Goal: Task Accomplishment & Management: Manage account settings

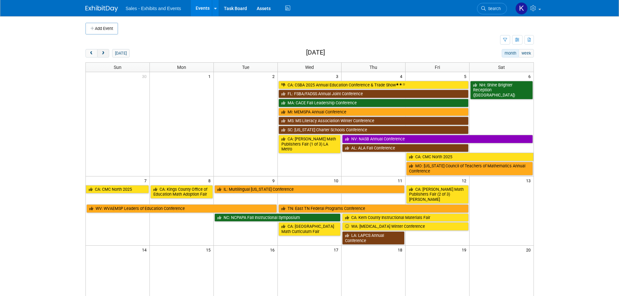
click at [105, 51] on button "next" at bounding box center [103, 53] width 12 height 8
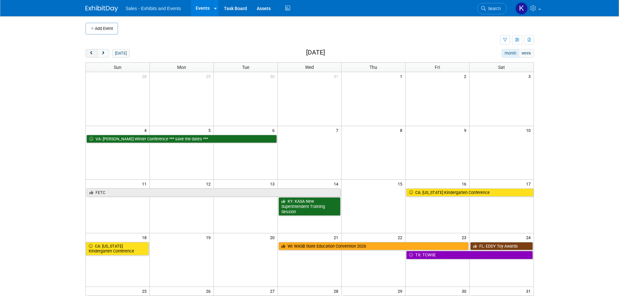
click at [94, 51] on button "prev" at bounding box center [91, 53] width 12 height 8
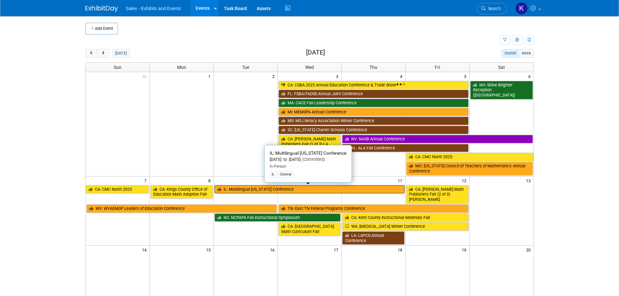
click at [272, 190] on link "IL: Multilingual [US_STATE] Conference" at bounding box center [310, 189] width 191 height 8
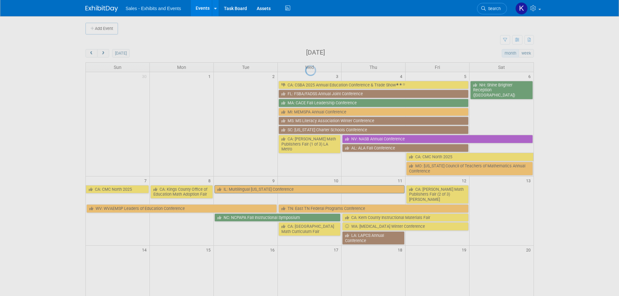
click at [305, 190] on div at bounding box center [309, 148] width 9 height 296
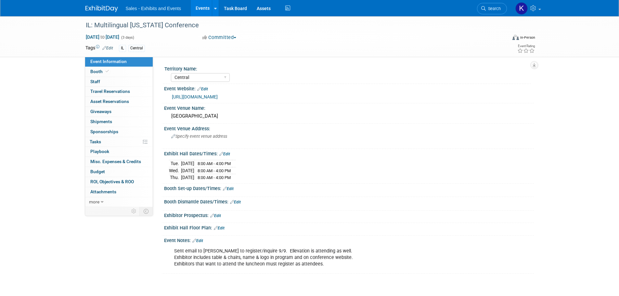
select select "Central"
click at [97, 72] on span "Booth" at bounding box center [100, 71] width 20 height 5
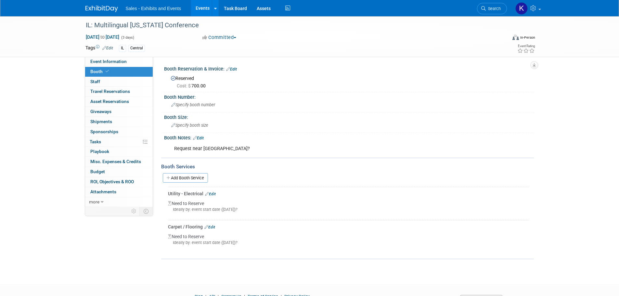
drag, startPoint x: 203, startPoint y: 138, endPoint x: 210, endPoint y: 140, distance: 7.6
click at [203, 138] on link "Edit" at bounding box center [198, 138] width 11 height 5
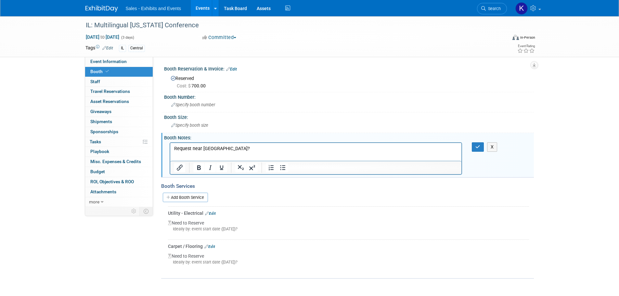
click at [229, 146] on p "Request near Ellevation?" at bounding box center [316, 148] width 284 height 7
drag, startPoint x: 233, startPoint y: 147, endPoint x: 116, endPoint y: 147, distance: 116.7
click at [170, 147] on html "Request near Ellevation?" at bounding box center [316, 147] width 292 height 9
drag, startPoint x: 476, startPoint y: 146, endPoint x: 466, endPoint y: 147, distance: 9.8
click at [476, 146] on icon "button" at bounding box center [478, 147] width 5 height 5
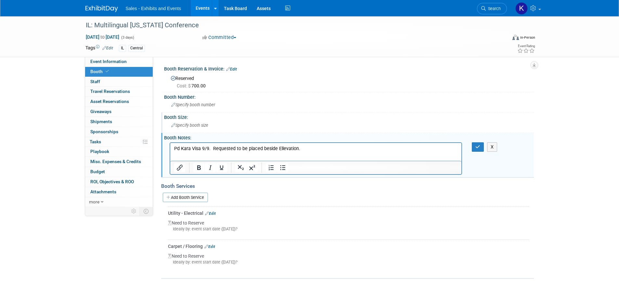
click at [208, 125] on span "Specify booth size" at bounding box center [189, 125] width 37 height 5
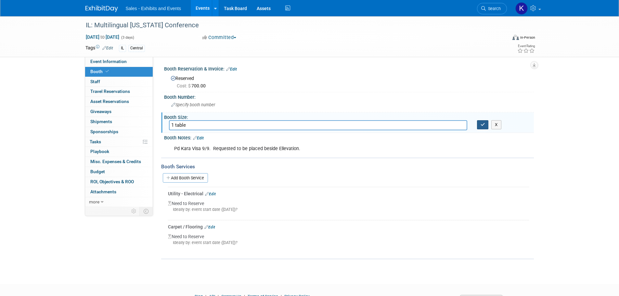
type input "1 table"
click at [485, 125] on icon "button" at bounding box center [483, 125] width 5 height 4
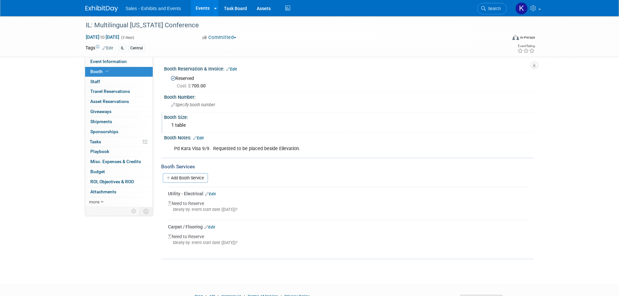
click at [96, 7] on img at bounding box center [101, 9] width 33 height 7
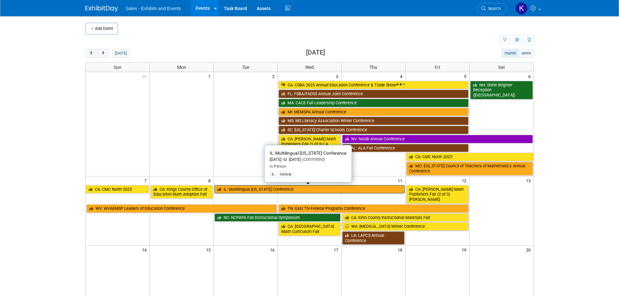
click at [242, 189] on link "IL: Multilingual [US_STATE] Conference" at bounding box center [310, 189] width 191 height 8
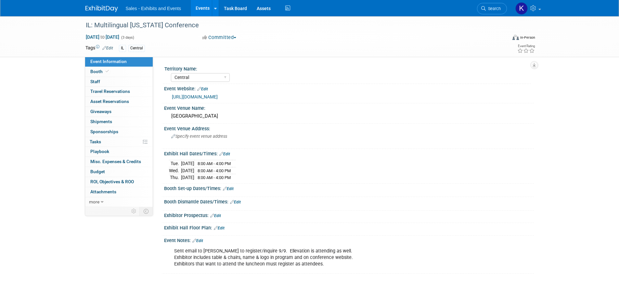
select select "Central"
click at [99, 73] on span "Booth" at bounding box center [100, 71] width 20 height 5
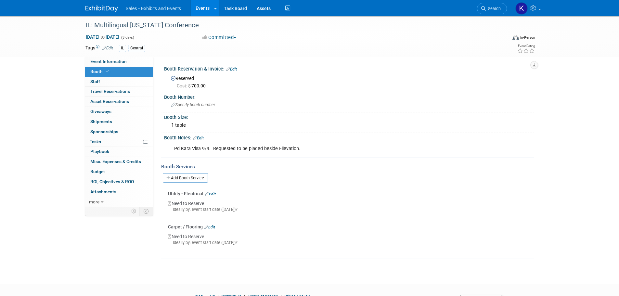
click at [104, 9] on img at bounding box center [101, 9] width 33 height 7
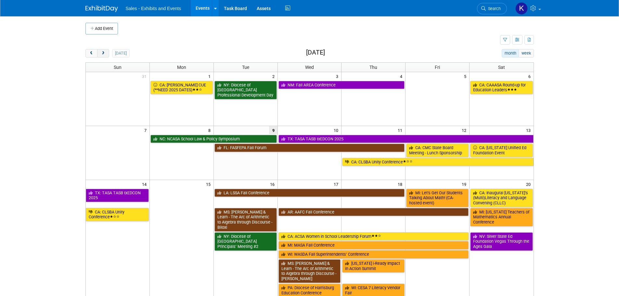
click at [107, 54] on button "next" at bounding box center [103, 53] width 12 height 8
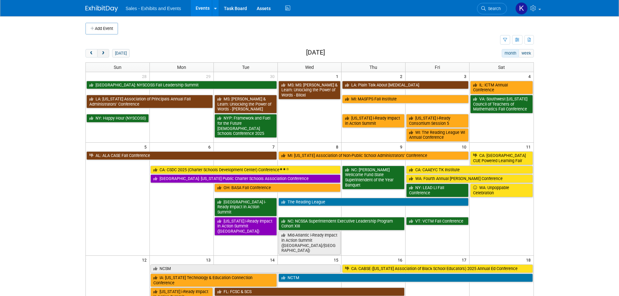
drag, startPoint x: 105, startPoint y: 54, endPoint x: 109, endPoint y: 56, distance: 3.8
click at [106, 55] on button "next" at bounding box center [103, 53] width 12 height 8
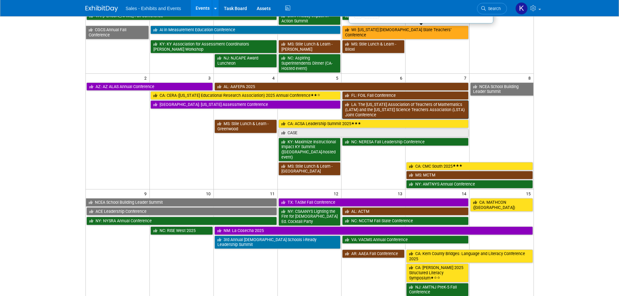
scroll to position [98, 0]
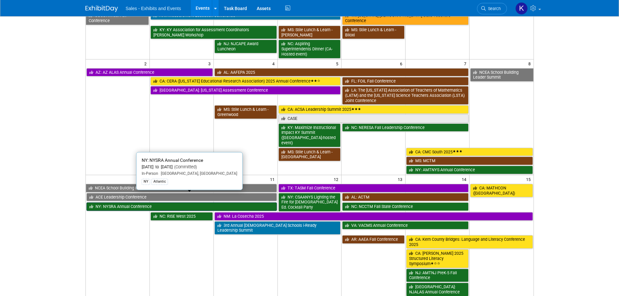
click at [187, 203] on link "NY: NYSRA Annual Conference" at bounding box center [181, 207] width 191 height 8
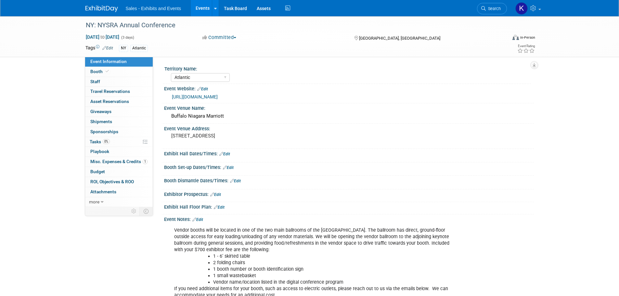
select select "Atlantic"
click at [98, 72] on span "Booth" at bounding box center [100, 71] width 20 height 5
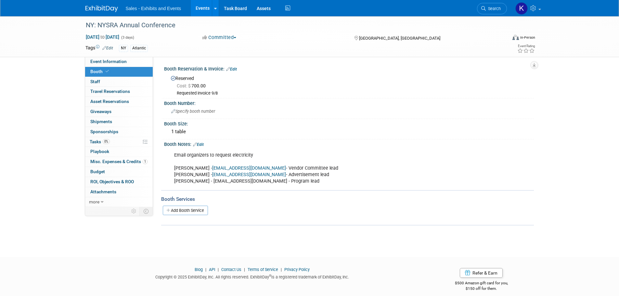
click at [233, 70] on link "Edit" at bounding box center [231, 69] width 11 height 5
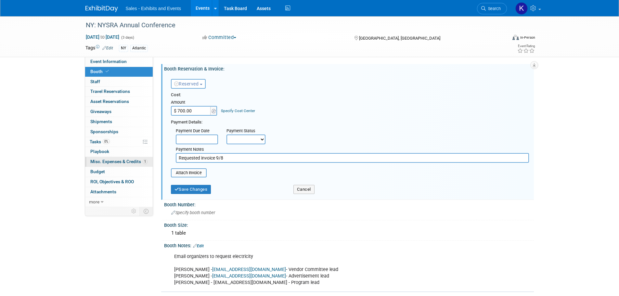
drag, startPoint x: 230, startPoint y: 158, endPoint x: 100, endPoint y: 157, distance: 129.7
click at [100, 159] on div "Event Information Event Info Booth Booth 0 Staff 0 Staff 0 Travel Reservations …" at bounding box center [310, 171] width 458 height 311
type input "Pd Kara Visa 9/9."
click at [188, 191] on button "Save Changes" at bounding box center [191, 189] width 40 height 9
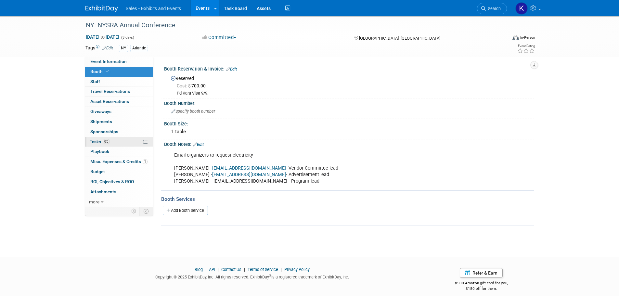
click at [97, 142] on span "Tasks 0%" at bounding box center [100, 141] width 20 height 5
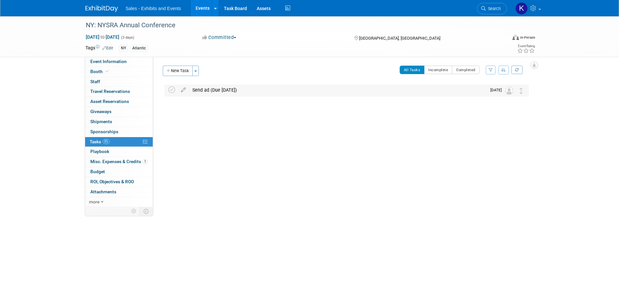
click at [223, 87] on div "Send ad (Due Nov. 1)" at bounding box center [337, 90] width 297 height 11
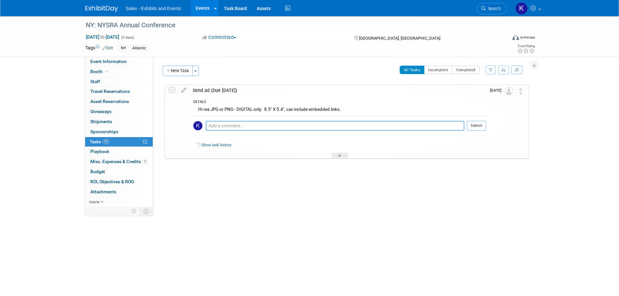
click at [211, 92] on div "Send ad (Due Nov. 1)" at bounding box center [338, 90] width 297 height 11
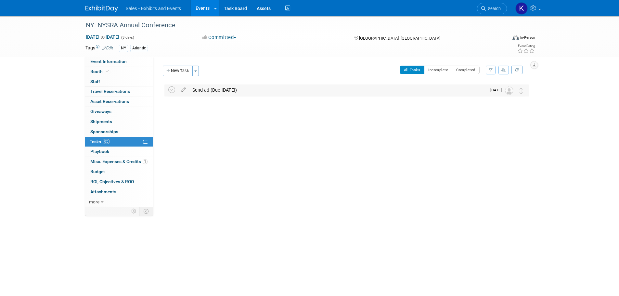
click at [211, 91] on div "Send ad (Due Nov. 1)" at bounding box center [337, 90] width 297 height 11
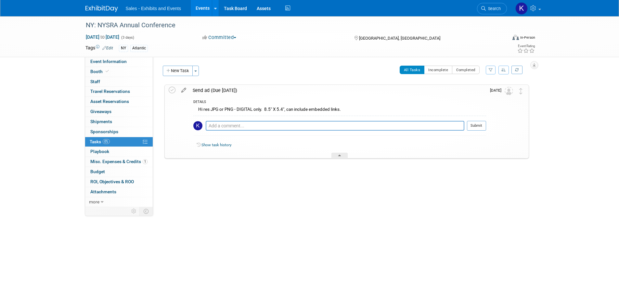
click at [185, 90] on icon at bounding box center [183, 89] width 11 height 8
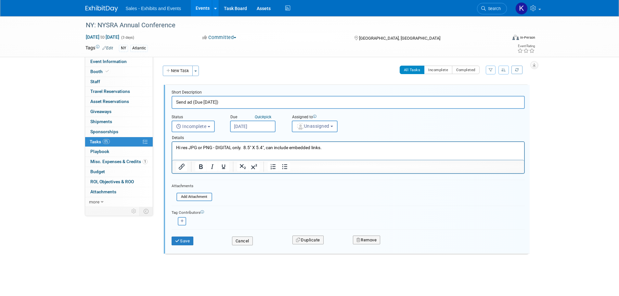
click at [215, 101] on input "Send ad (Due Nov. 1)" at bounding box center [348, 102] width 353 height 13
type input "Send ad (Due Oct 27)"
click at [259, 123] on input "Nov 1, 2025" at bounding box center [253, 127] width 46 height 12
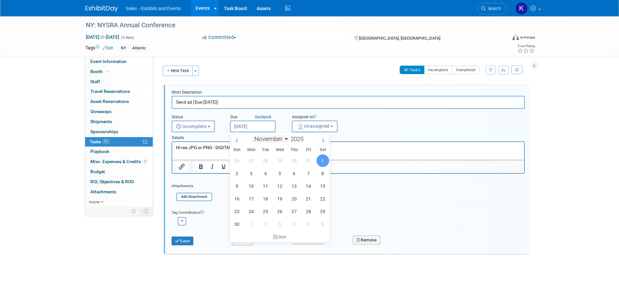
click at [283, 140] on select "January February March April May June July August September October November De…" at bounding box center [270, 139] width 37 height 8
select select "9"
click at [252, 135] on select "January February March April May June July August September October November De…" at bounding box center [270, 139] width 37 height 8
drag, startPoint x: 254, startPoint y: 213, endPoint x: 263, endPoint y: 215, distance: 9.9
click at [254, 213] on span "27" at bounding box center [251, 211] width 13 height 13
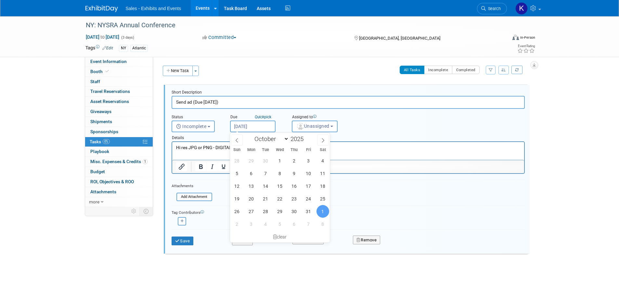
type input "Oct 27, 2025"
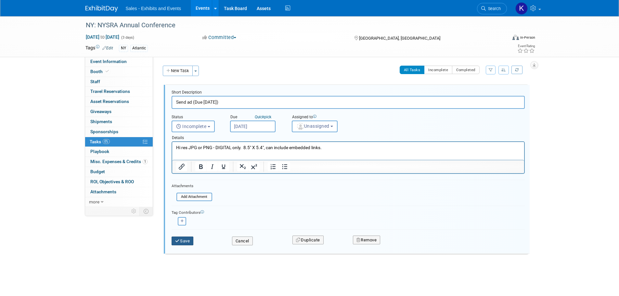
click at [187, 242] on button "Save" at bounding box center [183, 241] width 22 height 9
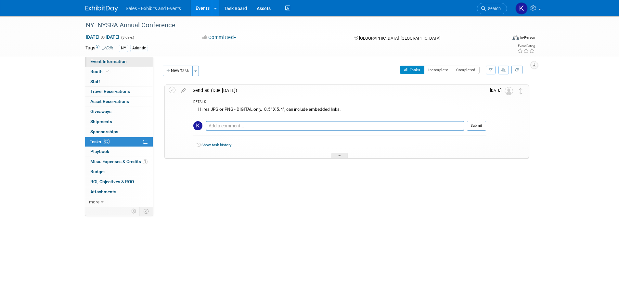
click at [112, 63] on span "Event Information" at bounding box center [108, 61] width 36 height 5
select select "Atlantic"
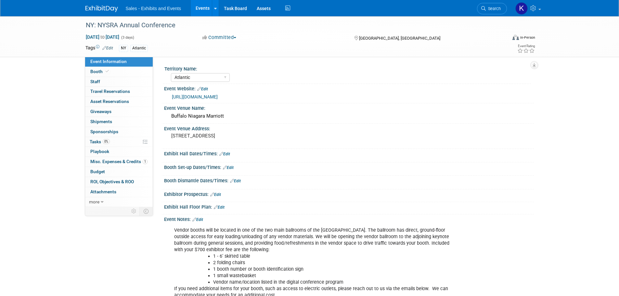
click at [112, 7] on img at bounding box center [101, 9] width 33 height 7
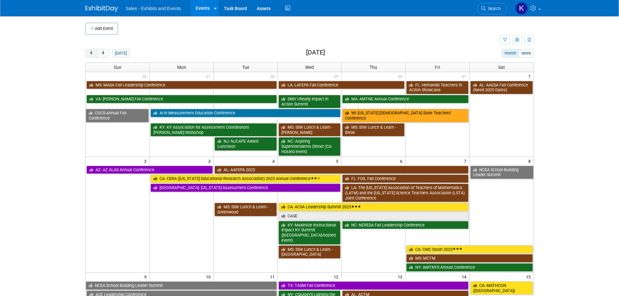
click at [93, 53] on span "prev" at bounding box center [91, 53] width 5 height 4
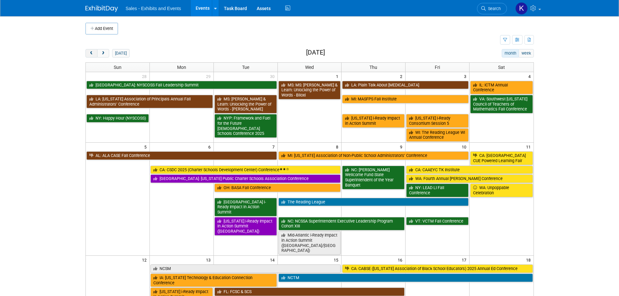
click at [93, 54] on span "prev" at bounding box center [91, 53] width 5 height 4
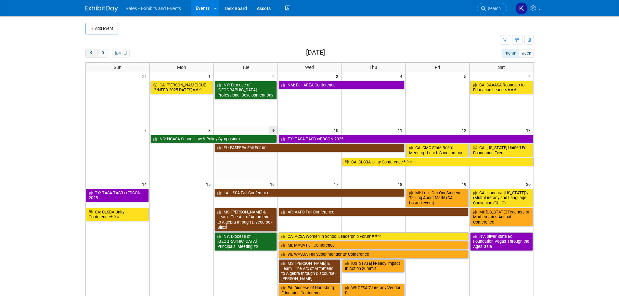
click at [97, 56] on button "prev" at bounding box center [91, 53] width 12 height 8
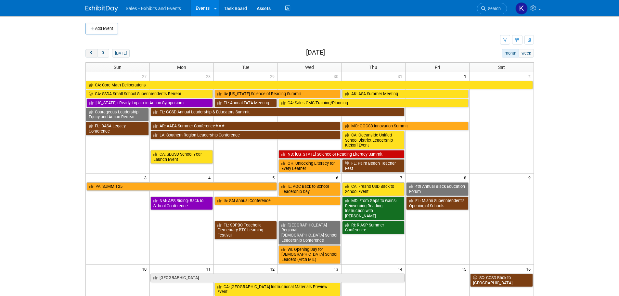
click at [97, 56] on button "prev" at bounding box center [91, 53] width 12 height 8
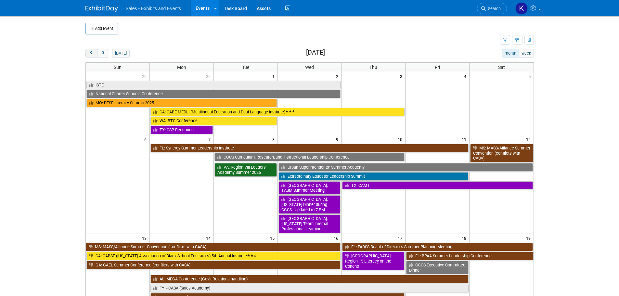
click at [97, 56] on button "prev" at bounding box center [91, 53] width 12 height 8
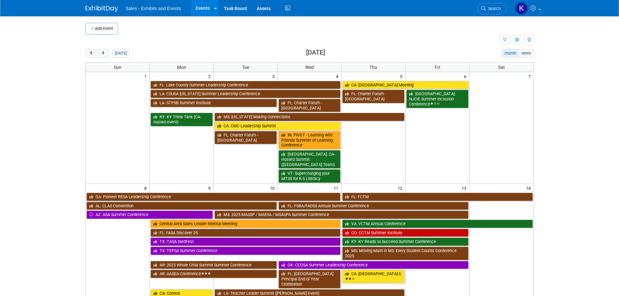
drag, startPoint x: 108, startPoint y: 30, endPoint x: 113, endPoint y: 34, distance: 6.8
click at [108, 30] on button "Add Event" at bounding box center [101, 29] width 33 height 12
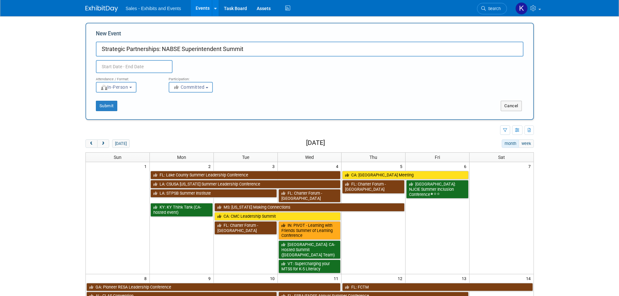
type input "Strategic Partnerships: NABSE Superintendent Summit"
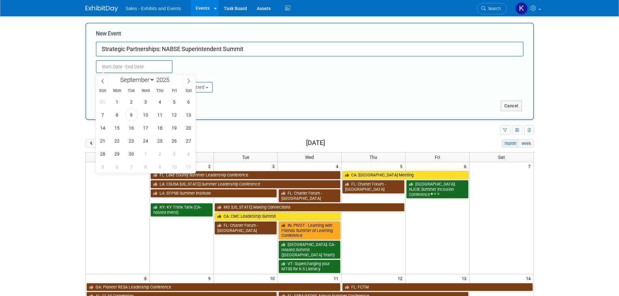
click at [154, 65] on input "text" at bounding box center [134, 66] width 77 height 13
click at [152, 81] on select "January February March April May June July August September October November De…" at bounding box center [135, 80] width 37 height 8
select select "5"
click at [117, 76] on select "January February March April May June July August September October November De…" at bounding box center [135, 80] width 37 height 8
click at [163, 129] on span "19" at bounding box center [160, 128] width 13 height 13
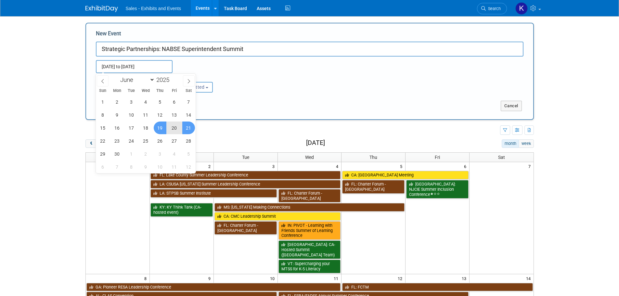
click at [189, 130] on span "21" at bounding box center [188, 128] width 13 height 13
type input "Jun 19, 2025 to Jun 21, 2025"
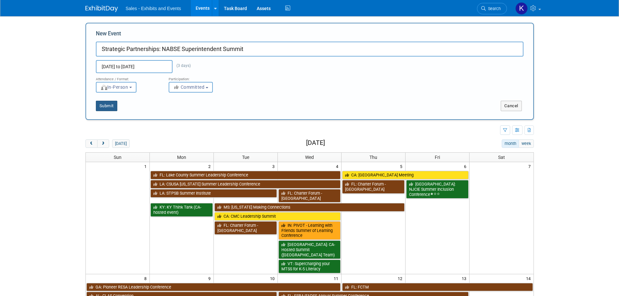
click at [109, 103] on button "Submit" at bounding box center [106, 106] width 21 height 10
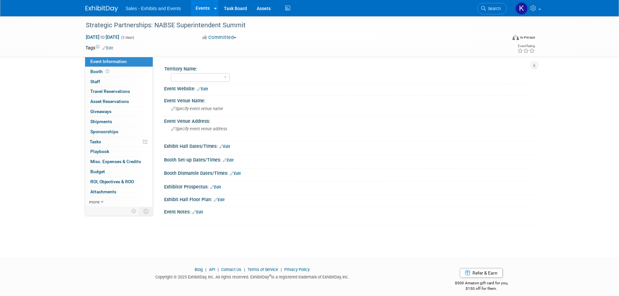
drag, startPoint x: 110, startPoint y: 46, endPoint x: 130, endPoint y: 59, distance: 23.7
click at [110, 47] on link "Edit" at bounding box center [107, 48] width 11 height 5
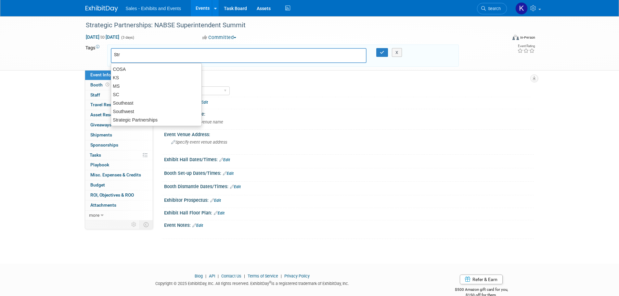
type input "Stra"
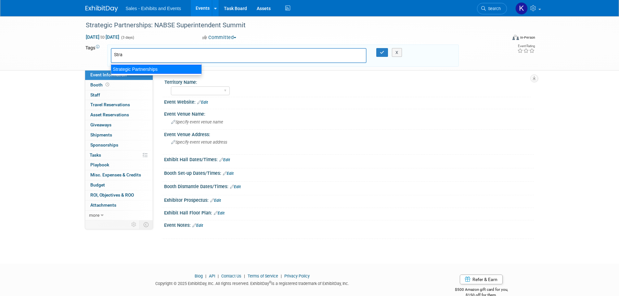
click at [150, 69] on div "Strategic Partnerships" at bounding box center [156, 69] width 91 height 9
type input "Strategic Partnerships"
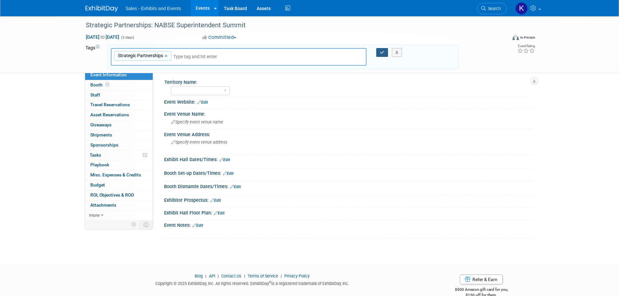
click at [382, 52] on icon "button" at bounding box center [382, 52] width 5 height 4
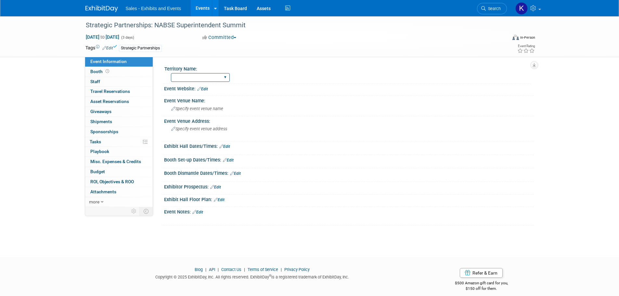
click at [226, 77] on select "Atlantic Southeast Central Southwest Pacific Mountain National Strategic Partne…" at bounding box center [200, 77] width 59 height 9
select select "Strategic Partnerships"
click at [171, 73] on select "Atlantic Southeast Central Southwest Pacific Mountain National Strategic Partne…" at bounding box center [200, 77] width 59 height 9
drag, startPoint x: 207, startPoint y: 88, endPoint x: 208, endPoint y: 91, distance: 3.5
click at [207, 88] on link "Edit" at bounding box center [202, 89] width 11 height 5
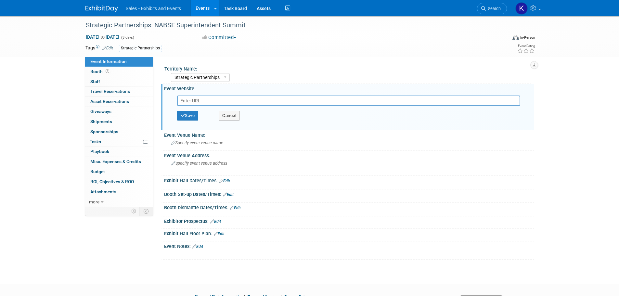
drag, startPoint x: 212, startPoint y: 101, endPoint x: 211, endPoint y: 104, distance: 3.5
click at [212, 103] on input "text" at bounding box center [348, 101] width 343 height 10
type input "https://nabse.org/superintendent-summit/"
drag, startPoint x: 187, startPoint y: 117, endPoint x: 195, endPoint y: 122, distance: 9.0
click at [189, 118] on button "Save" at bounding box center [187, 116] width 21 height 10
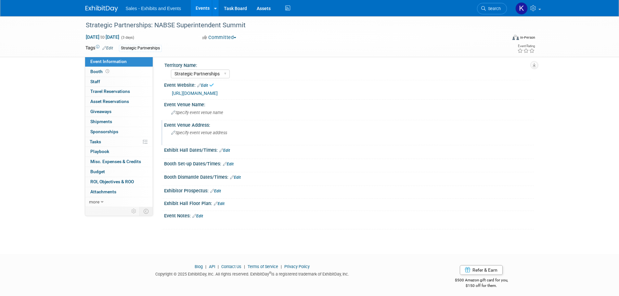
scroll to position [7, 0]
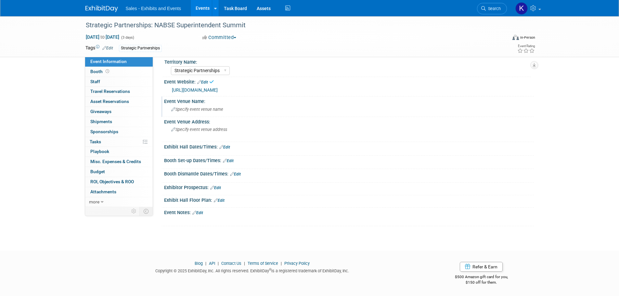
click at [223, 110] on span "Specify event venue name" at bounding box center [197, 109] width 52 height 5
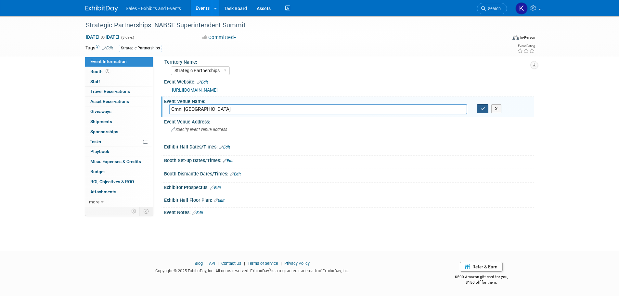
type input "Omni Atlanta Centennial Park"
click at [488, 110] on button "button" at bounding box center [483, 108] width 12 height 9
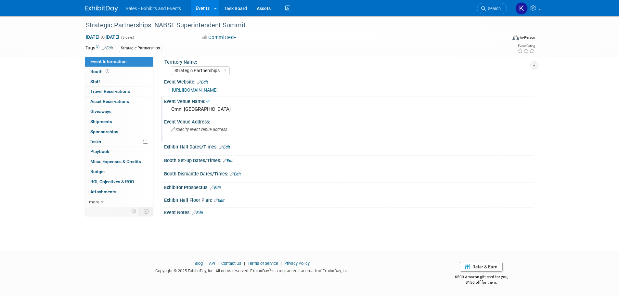
click at [236, 131] on div "Specify event venue address" at bounding box center [241, 132] width 144 height 15
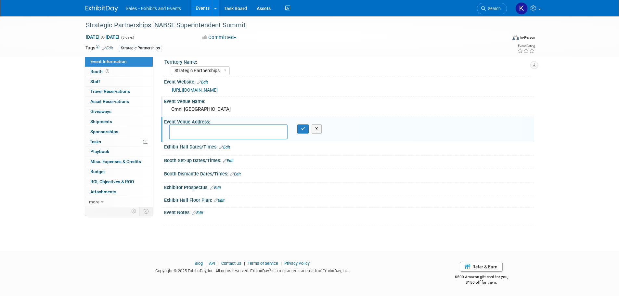
click at [319, 164] on div "Save Changes Cancel" at bounding box center [349, 165] width 370 height 4
drag, startPoint x: 318, startPoint y: 128, endPoint x: 320, endPoint y: 135, distance: 7.4
click at [318, 128] on button "X" at bounding box center [317, 129] width 10 height 9
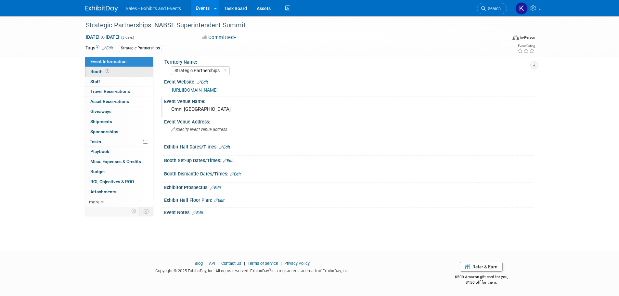
click at [95, 70] on span "Booth" at bounding box center [100, 71] width 20 height 5
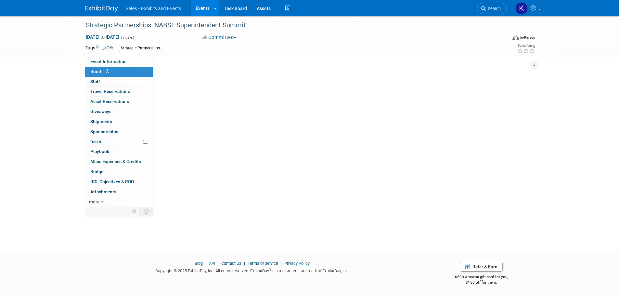
scroll to position [0, 0]
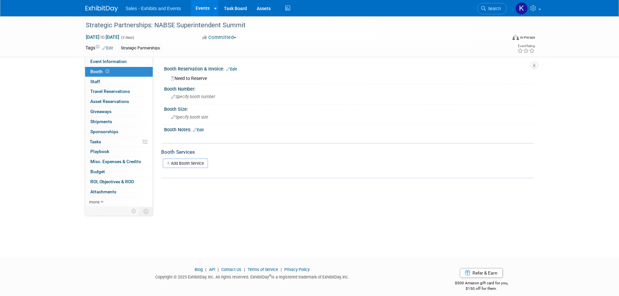
click at [237, 69] on link "Edit" at bounding box center [231, 69] width 11 height 5
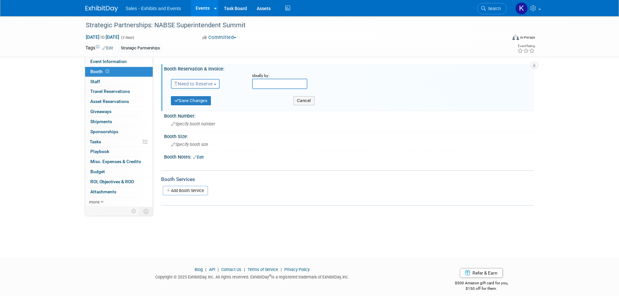
click at [219, 83] on button "Need to Reserve" at bounding box center [195, 84] width 49 height 10
click at [272, 57] on div "Strategic Partnerships: NABSE Superintendent Summit Jun 19, 2025 to Jun 21, 202…" at bounding box center [309, 36] width 619 height 41
click at [282, 48] on div "Strategic Partnerships" at bounding box center [289, 48] width 340 height 7
click at [112, 132] on span "Sponsorships 0" at bounding box center [104, 131] width 28 height 5
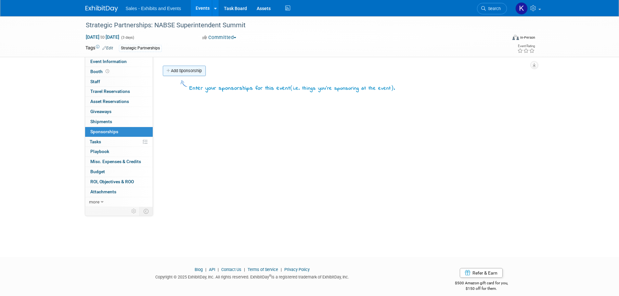
click at [198, 75] on link "Add Sponsorship" at bounding box center [184, 71] width 43 height 10
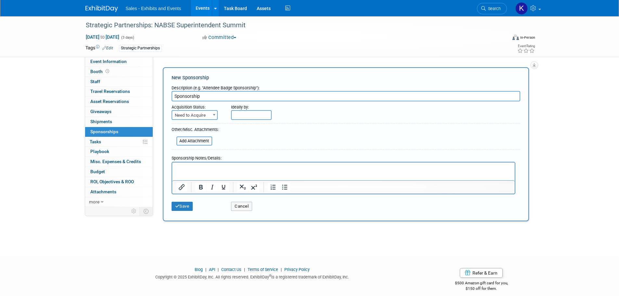
type input "Sponsorship"
drag, startPoint x: 209, startPoint y: 112, endPoint x: 210, endPoint y: 117, distance: 5.0
click at [209, 112] on span "Need to Acquire" at bounding box center [194, 115] width 45 height 9
select select "2"
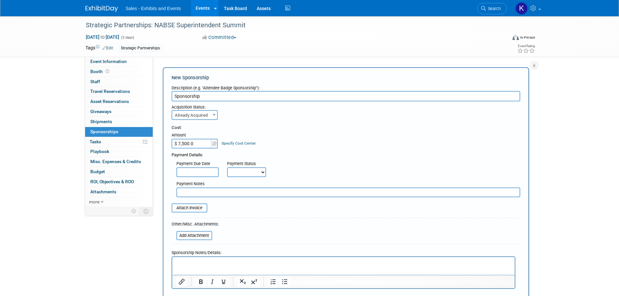
type input "$ 7,500.00"
drag, startPoint x: 234, startPoint y: 191, endPoint x: 238, endPoint y: 193, distance: 3.8
click at [236, 191] on input "text" at bounding box center [349, 193] width 344 height 10
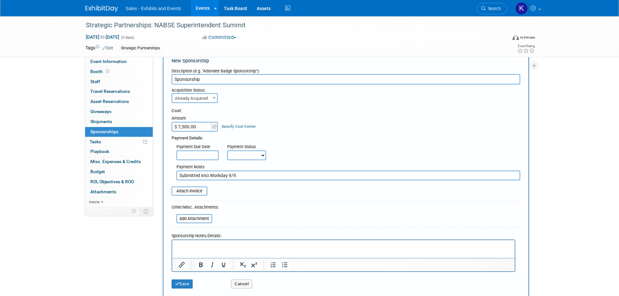
scroll to position [65, 0]
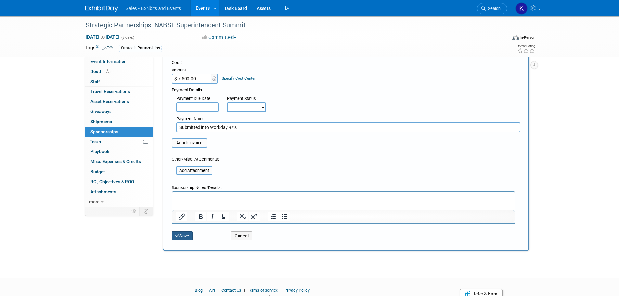
type input "Submitted into Workday 9/9."
drag, startPoint x: 187, startPoint y: 231, endPoint x: 191, endPoint y: 229, distance: 5.5
click at [187, 231] on div "Save" at bounding box center [197, 233] width 60 height 13
click at [188, 238] on button "Save" at bounding box center [182, 235] width 21 height 9
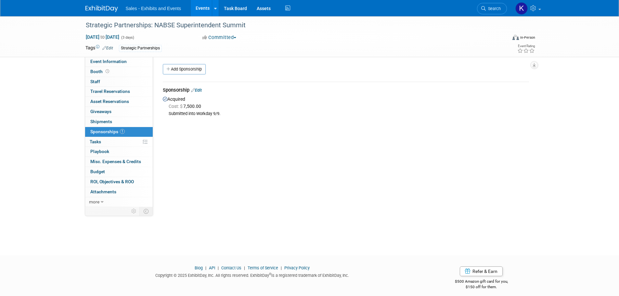
scroll to position [0, 0]
drag, startPoint x: 97, startPoint y: 83, endPoint x: 141, endPoint y: 85, distance: 44.3
click at [97, 83] on span "Staff 0" at bounding box center [95, 81] width 10 height 5
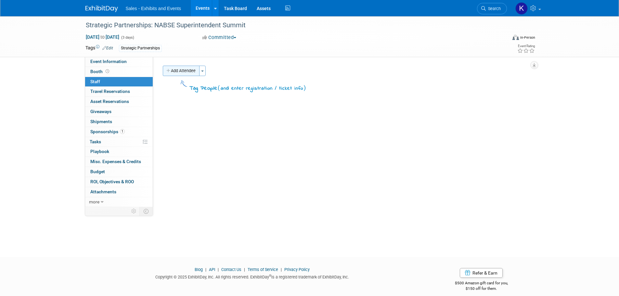
click at [186, 71] on button "Add Attendee" at bounding box center [181, 71] width 37 height 10
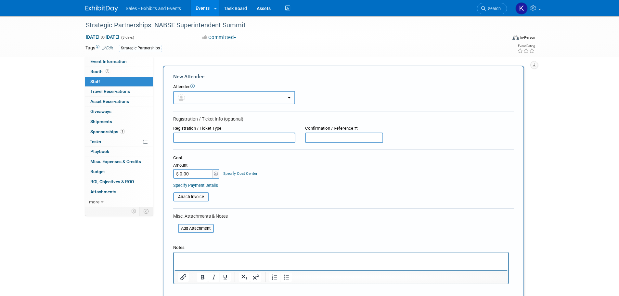
click at [205, 97] on button "button" at bounding box center [234, 97] width 122 height 13
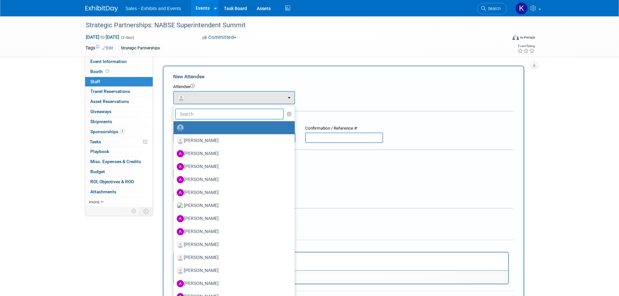
click at [214, 115] on input "text" at bounding box center [229, 114] width 109 height 11
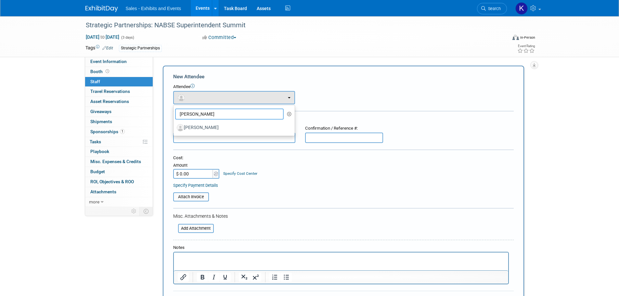
type input "Sonya"
click at [217, 128] on label "[PERSON_NAME]" at bounding box center [233, 128] width 112 height 10
click at [175, 128] on input "[PERSON_NAME]" at bounding box center [172, 127] width 4 height 4
select select "c12dc003-1565-4093-980e-a493554bede8"
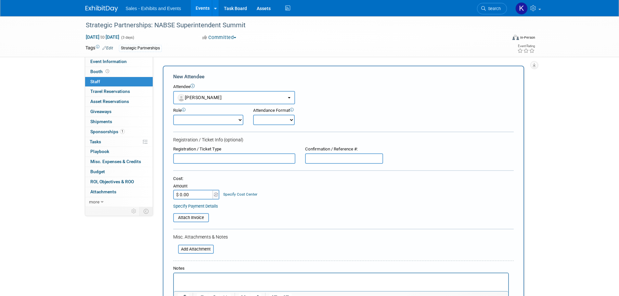
click at [242, 121] on select "Author Demonstrator Host Planner Presenter Product Rep Sales Representative" at bounding box center [208, 120] width 70 height 10
click at [173, 115] on select "Author Demonstrator Host Planner Presenter Product Rep Sales Representative" at bounding box center [208, 120] width 70 height 10
drag, startPoint x: 240, startPoint y: 116, endPoint x: 240, endPoint y: 124, distance: 8.1
click at [240, 116] on select "Author Demonstrator Host Planner Presenter Product Rep Sales Representative" at bounding box center [208, 120] width 70 height 10
select select "2"
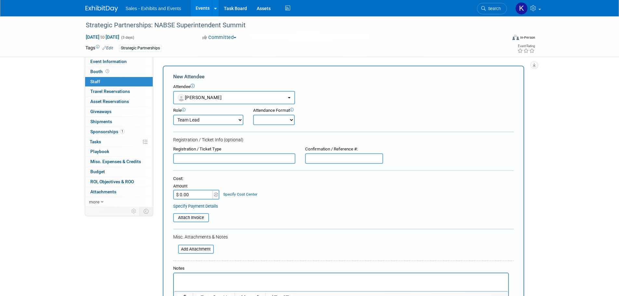
click at [173, 115] on select "Author Demonstrator Host Planner Presenter Product Rep Sales Representative" at bounding box center [208, 120] width 70 height 10
click at [285, 120] on select "Onsite Remote" at bounding box center [274, 120] width 42 height 10
select select "1"
click at [253, 115] on select "Onsite Remote" at bounding box center [274, 120] width 42 height 10
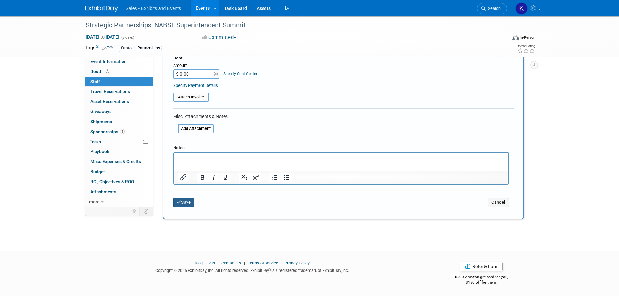
drag, startPoint x: 187, startPoint y: 203, endPoint x: 211, endPoint y: 196, distance: 25.0
click at [188, 203] on button "Save" at bounding box center [183, 202] width 21 height 9
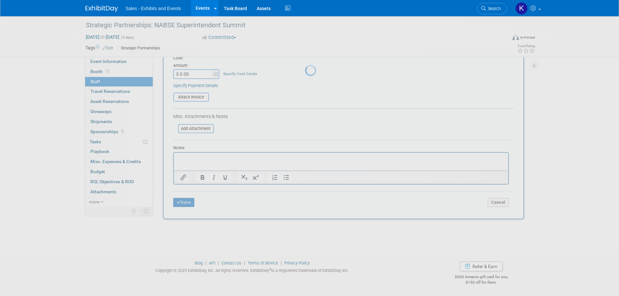
scroll to position [7, 0]
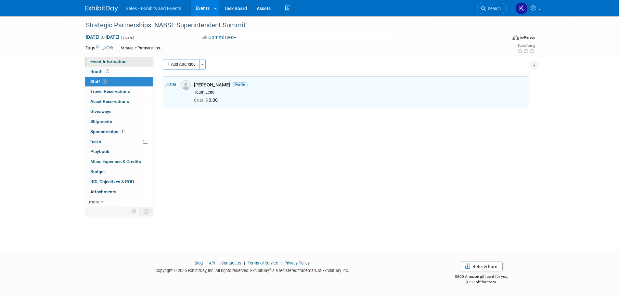
click at [91, 63] on span "Event Information" at bounding box center [108, 61] width 36 height 5
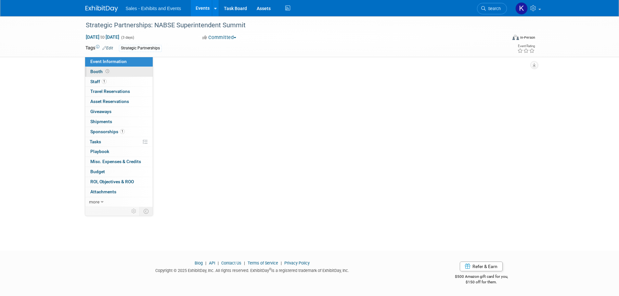
scroll to position [0, 0]
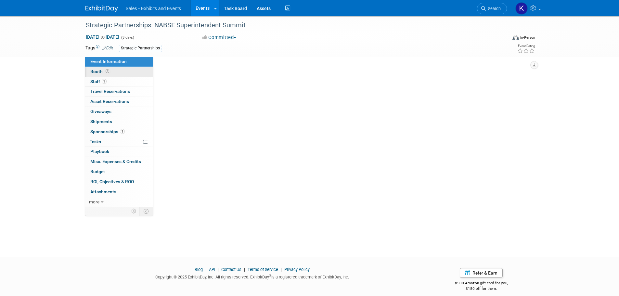
select select "Strategic Partnerships"
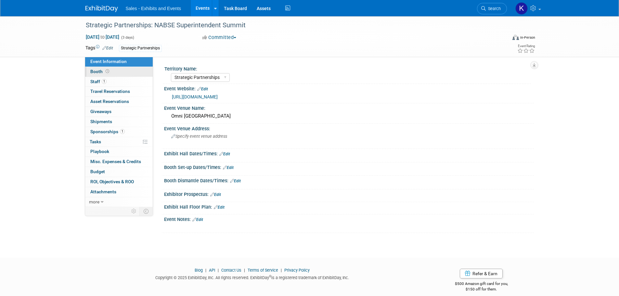
click at [93, 72] on span "Booth" at bounding box center [100, 71] width 20 height 5
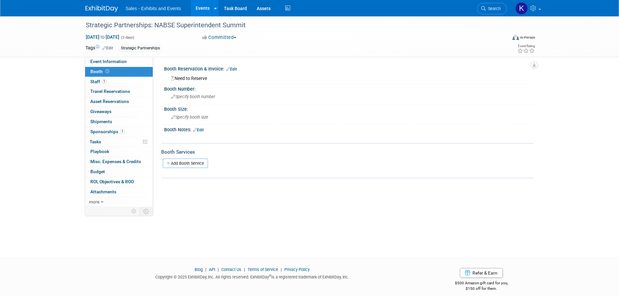
click at [95, 2] on div at bounding box center [105, 6] width 40 height 12
click at [108, 9] on img at bounding box center [101, 9] width 33 height 7
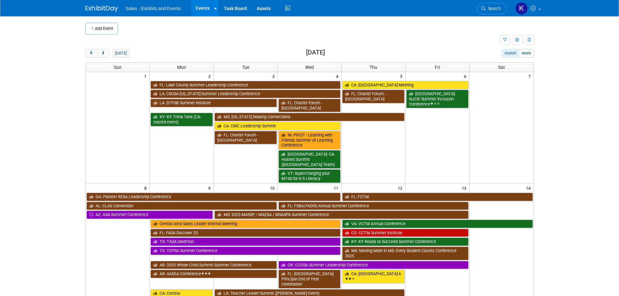
click at [104, 11] on img at bounding box center [101, 9] width 33 height 7
click at [101, 52] on span "next" at bounding box center [103, 53] width 5 height 4
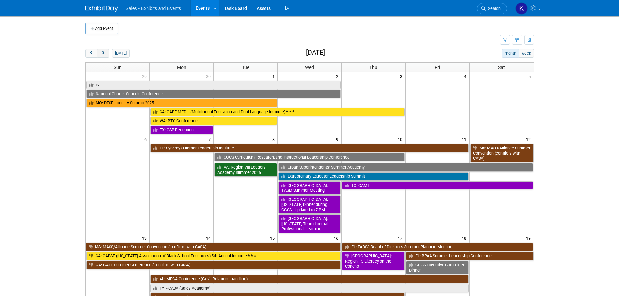
drag, startPoint x: 102, startPoint y: 52, endPoint x: 162, endPoint y: 53, distance: 59.5
click at [102, 52] on span "next" at bounding box center [103, 53] width 5 height 4
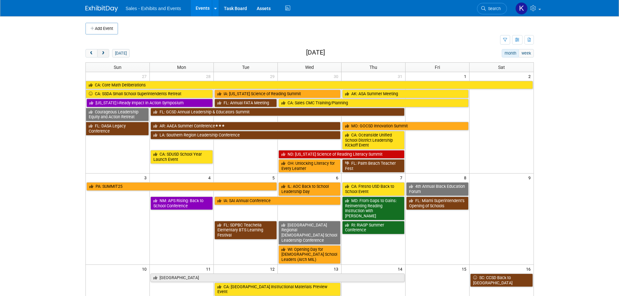
click at [102, 51] on button "next" at bounding box center [103, 53] width 12 height 8
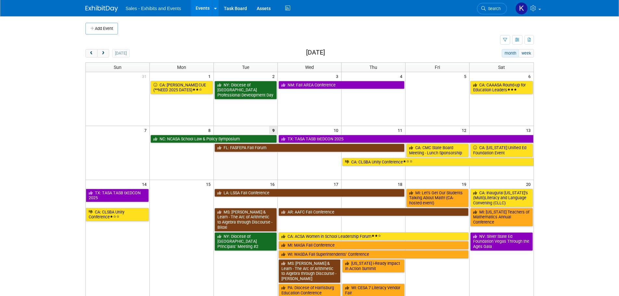
drag, startPoint x: 105, startPoint y: 54, endPoint x: 121, endPoint y: 59, distance: 16.4
click at [105, 55] on span "next" at bounding box center [103, 53] width 5 height 4
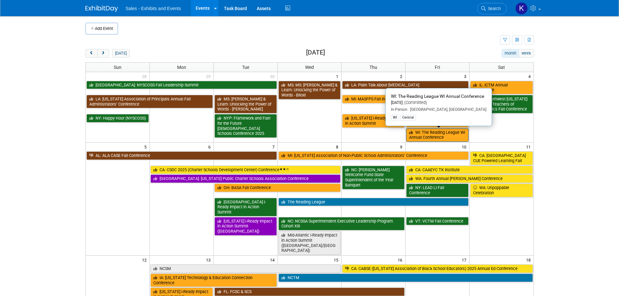
click at [459, 138] on link "WI: The Reading League WI Annual Conference" at bounding box center [437, 134] width 62 height 13
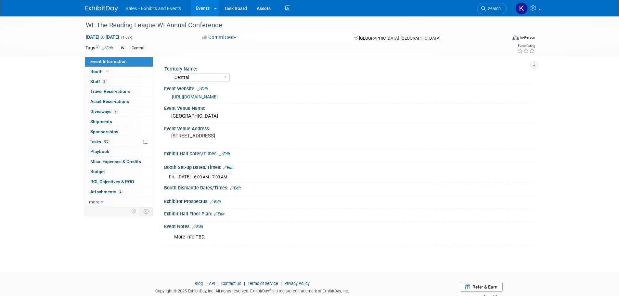
select select "Central"
click at [94, 142] on span "Tasks 0%" at bounding box center [100, 141] width 20 height 5
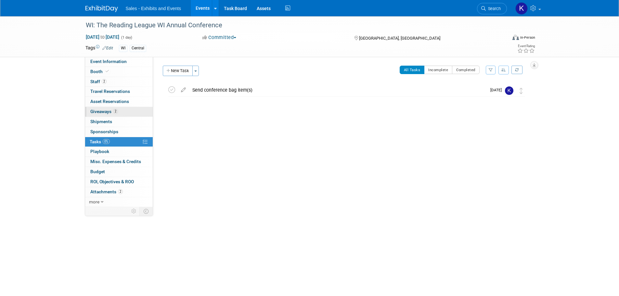
drag, startPoint x: 106, startPoint y: 111, endPoint x: 109, endPoint y: 112, distance: 3.5
click at [106, 111] on span "Giveaways 2" at bounding box center [104, 111] width 28 height 5
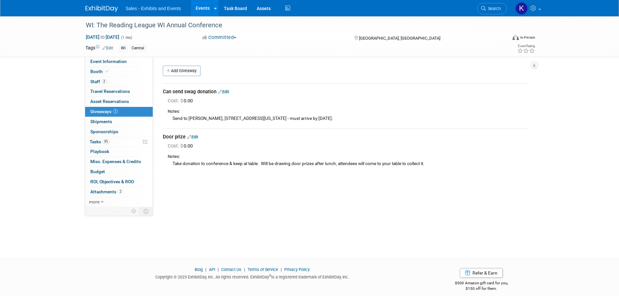
click at [196, 138] on link "Edit" at bounding box center [192, 137] width 11 height 5
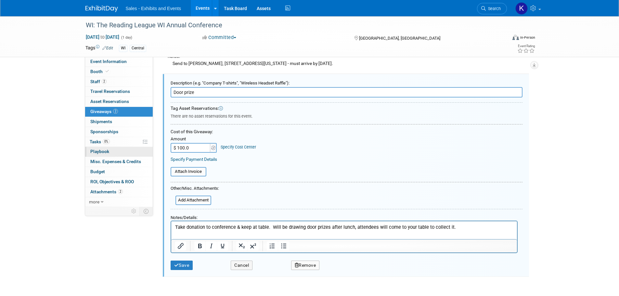
type input "$ 100.00"
drag, startPoint x: 360, startPoint y: 233, endPoint x: 366, endPoint y: 233, distance: 6.2
click at [360, 231] on html "Take donation to conference & keep at table. Will be drawing door prizes after …" at bounding box center [344, 225] width 346 height 9
click at [458, 227] on p "Take donation to conference & keep at table. Will be drawing door prizes after …" at bounding box center [344, 227] width 338 height 7
drag, startPoint x: 182, startPoint y: 265, endPoint x: 206, endPoint y: 264, distance: 23.8
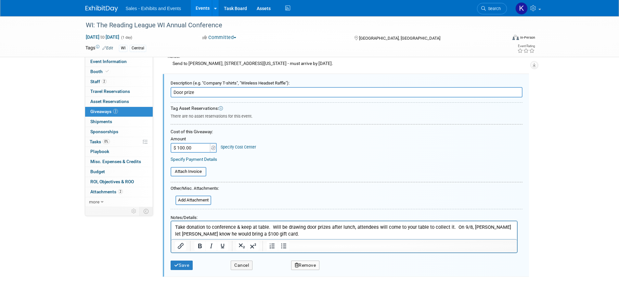
click at [183, 265] on button "Save" at bounding box center [182, 265] width 22 height 9
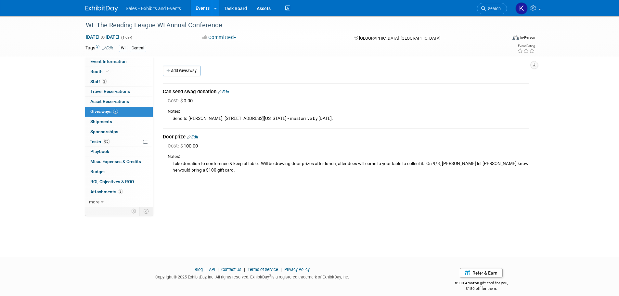
click at [305, 101] on div "Cost: $ 0.00" at bounding box center [348, 101] width 361 height 7
click at [307, 102] on div "Cost: $ 0.00" at bounding box center [348, 101] width 361 height 7
drag, startPoint x: 227, startPoint y: 92, endPoint x: 229, endPoint y: 99, distance: 7.5
click at [227, 92] on link "Edit" at bounding box center [223, 91] width 11 height 5
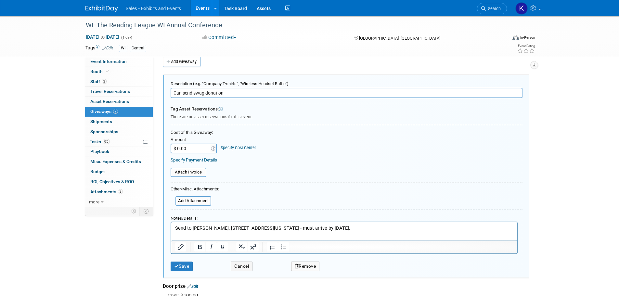
scroll to position [10, 0]
type input "$ 615.00"
click at [368, 157] on div "Specify Payment Details" at bounding box center [347, 159] width 352 height 7
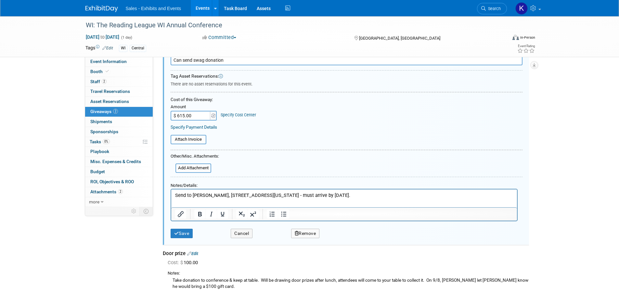
scroll to position [42, 0]
drag, startPoint x: 382, startPoint y: 193, endPoint x: 383, endPoint y: 196, distance: 3.4
click at [382, 194] on p "Send to Mary Newton, 6548 Washington Circle, Wauwatosa, WI 53213 - must arrive …" at bounding box center [344, 194] width 338 height 7
click at [186, 236] on button "Save" at bounding box center [182, 233] width 22 height 9
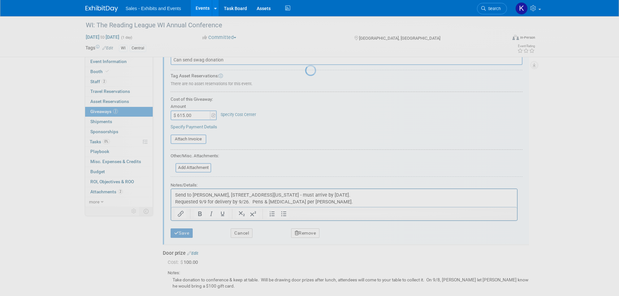
scroll to position [7, 0]
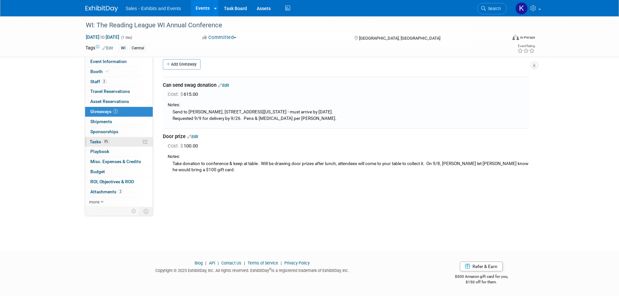
click at [95, 141] on span "Tasks 0%" at bounding box center [100, 141] width 20 height 5
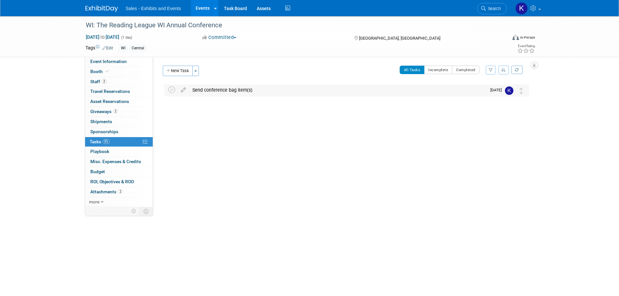
click at [313, 88] on div "Send conference bag item(s)" at bounding box center [337, 90] width 297 height 11
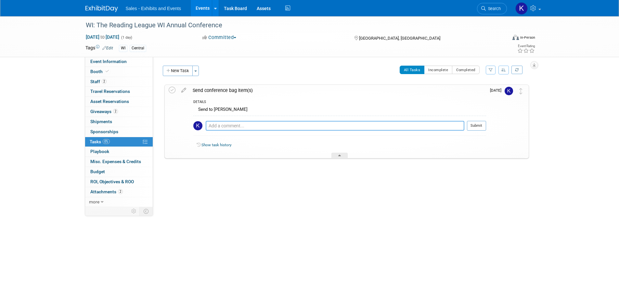
click at [265, 123] on textarea at bounding box center [335, 126] width 259 height 10
type textarea "J"
type textarea "Kara ordered 9/9. Pens & lip balm."
drag, startPoint x: 472, startPoint y: 124, endPoint x: 474, endPoint y: 129, distance: 5.6
click at [472, 124] on button "Submit" at bounding box center [476, 126] width 19 height 10
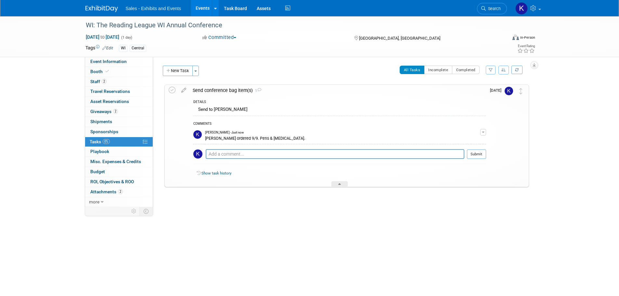
click at [304, 212] on div "WI: The Reading League WI Annual Conference Brookfield, WI Oct 3, 2025 to Oct 3…" at bounding box center [345, 148] width 368 height 129
click at [171, 89] on icon at bounding box center [172, 90] width 7 height 7
click at [265, 61] on div "Territory Name: Atlantic Southeast Central Southwest Pacific Mountain National …" at bounding box center [343, 132] width 381 height 150
click at [94, 72] on span "Booth" at bounding box center [100, 71] width 20 height 5
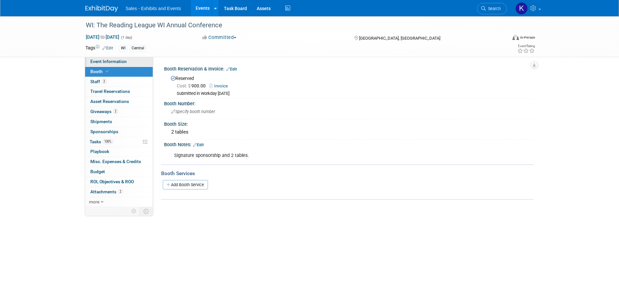
click at [104, 62] on span "Event Information" at bounding box center [108, 61] width 36 height 5
select select "Central"
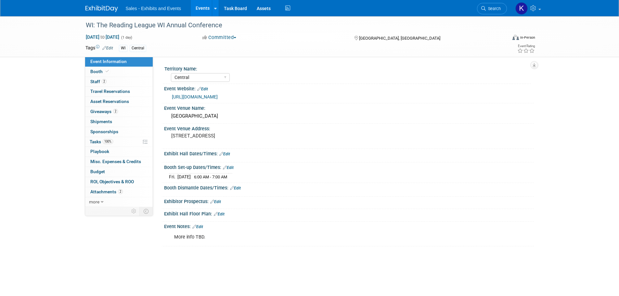
click at [99, 10] on img at bounding box center [101, 9] width 33 height 7
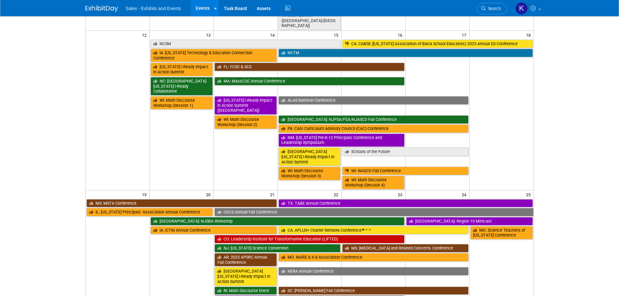
scroll to position [228, 0]
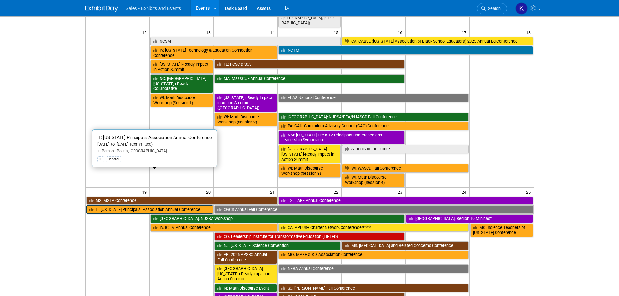
click at [148, 205] on link "IL: Illinois Principals’ Association Annual Conference" at bounding box center [149, 209] width 126 height 8
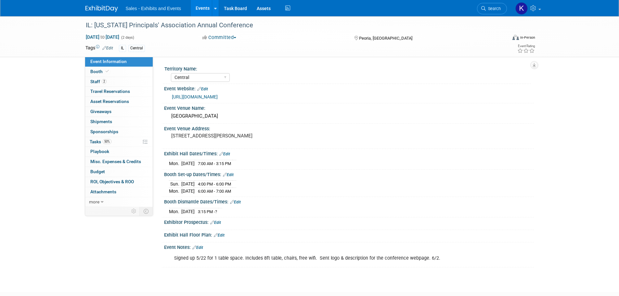
select select "Central"
click at [93, 79] on link "2 Staff 2" at bounding box center [119, 82] width 68 height 10
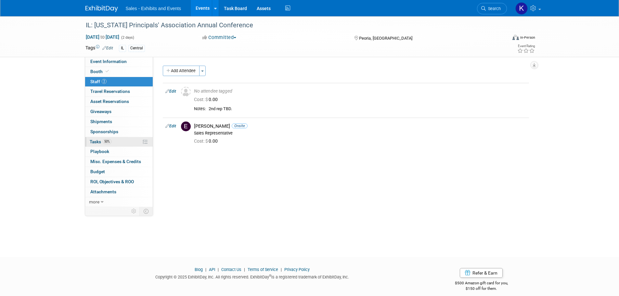
click at [93, 141] on span "Tasks 50%" at bounding box center [101, 141] width 22 height 5
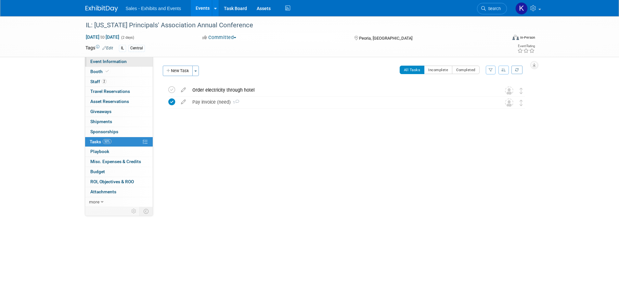
click at [105, 65] on link "Event Information" at bounding box center [119, 62] width 68 height 10
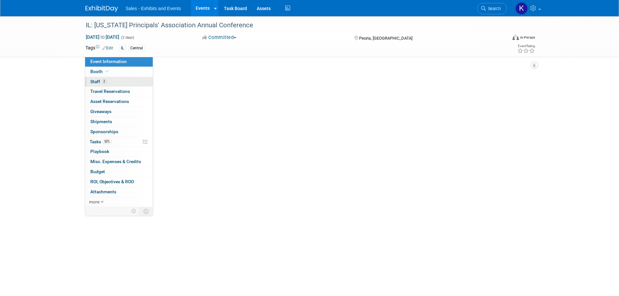
select select "Central"
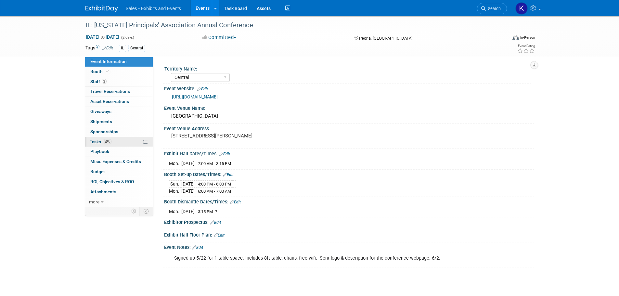
click at [95, 142] on span "Tasks 50%" at bounding box center [101, 141] width 22 height 5
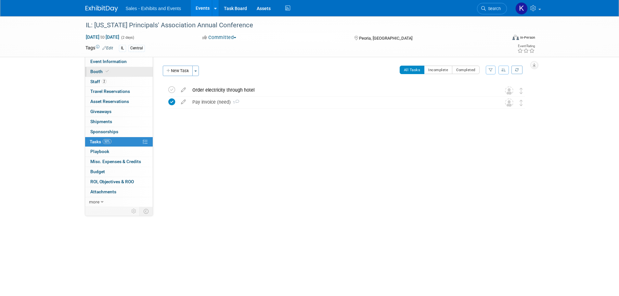
click at [97, 71] on span "Booth" at bounding box center [100, 71] width 20 height 5
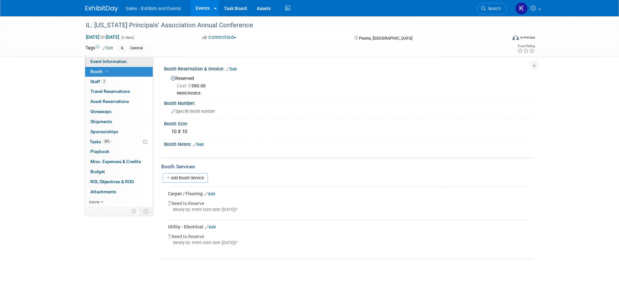
click at [101, 63] on span "Event Information" at bounding box center [108, 61] width 36 height 5
select select "Central"
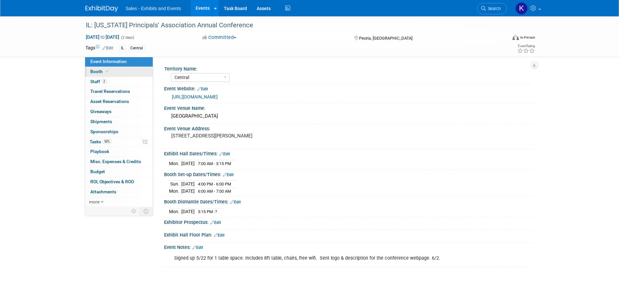
click at [97, 71] on span "Booth" at bounding box center [100, 71] width 20 height 5
